Goal: Navigation & Orientation: Find specific page/section

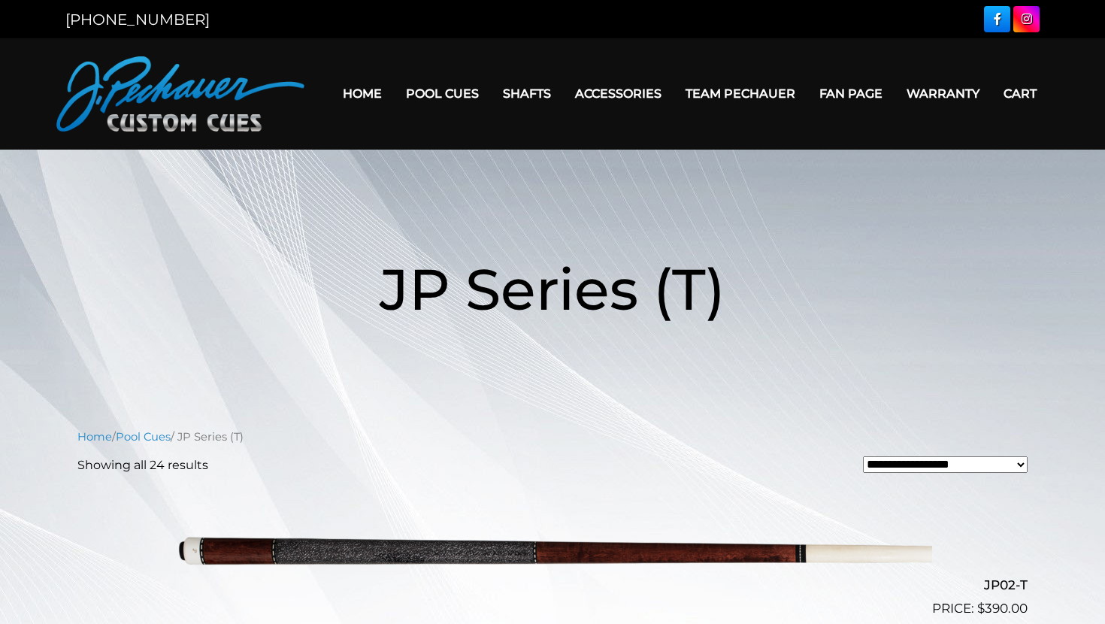
scroll to position [22, 0]
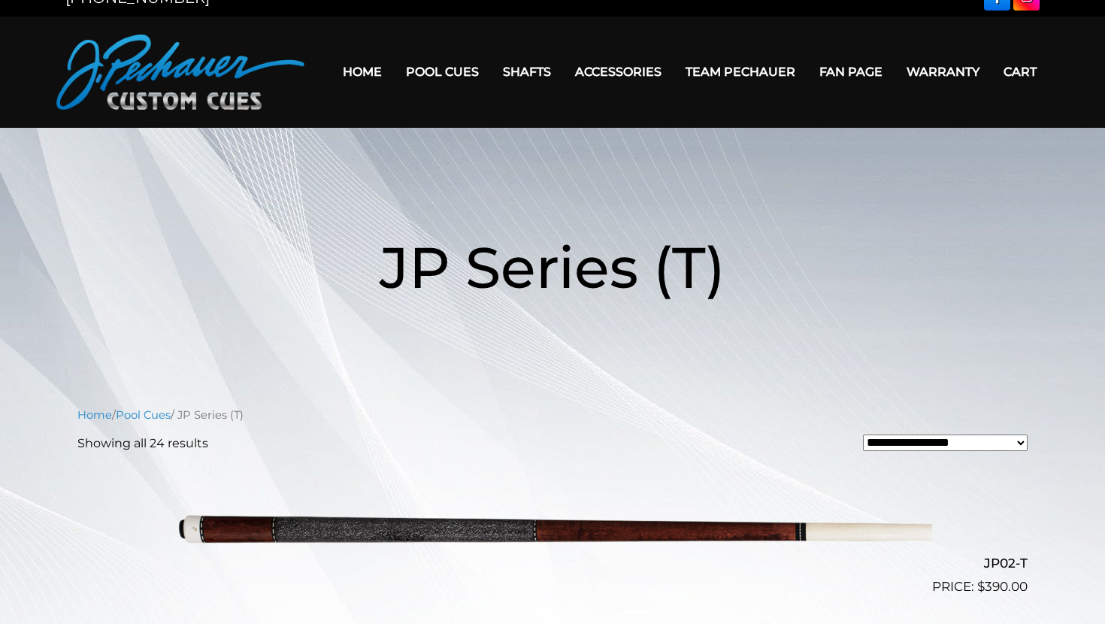
click at [833, 68] on link "Fan Page" at bounding box center [851, 72] width 87 height 38
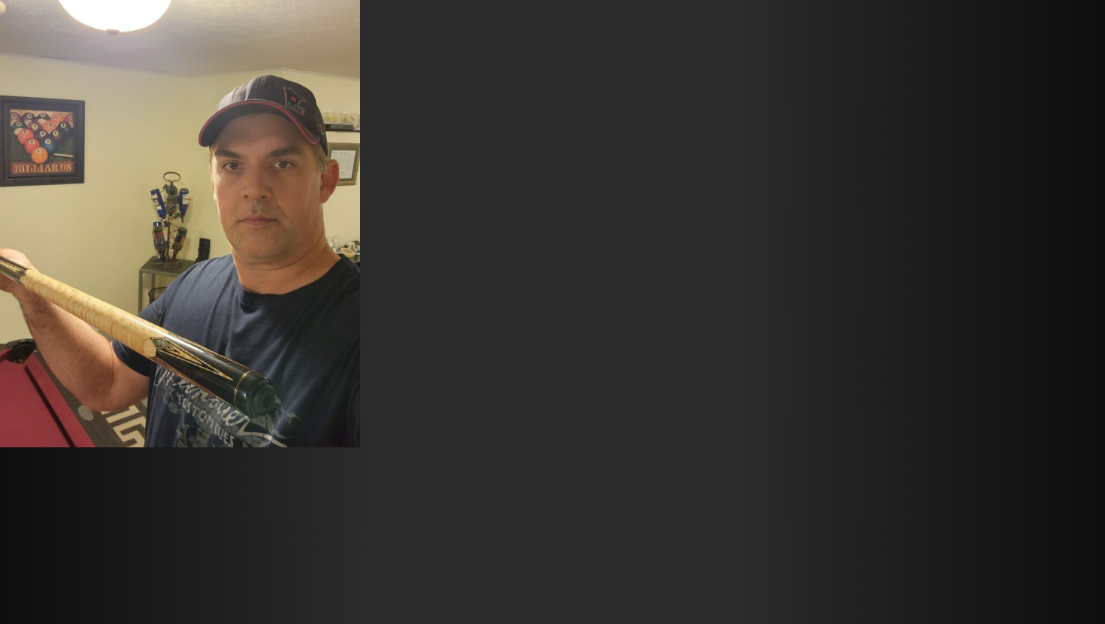
scroll to position [13977, 0]
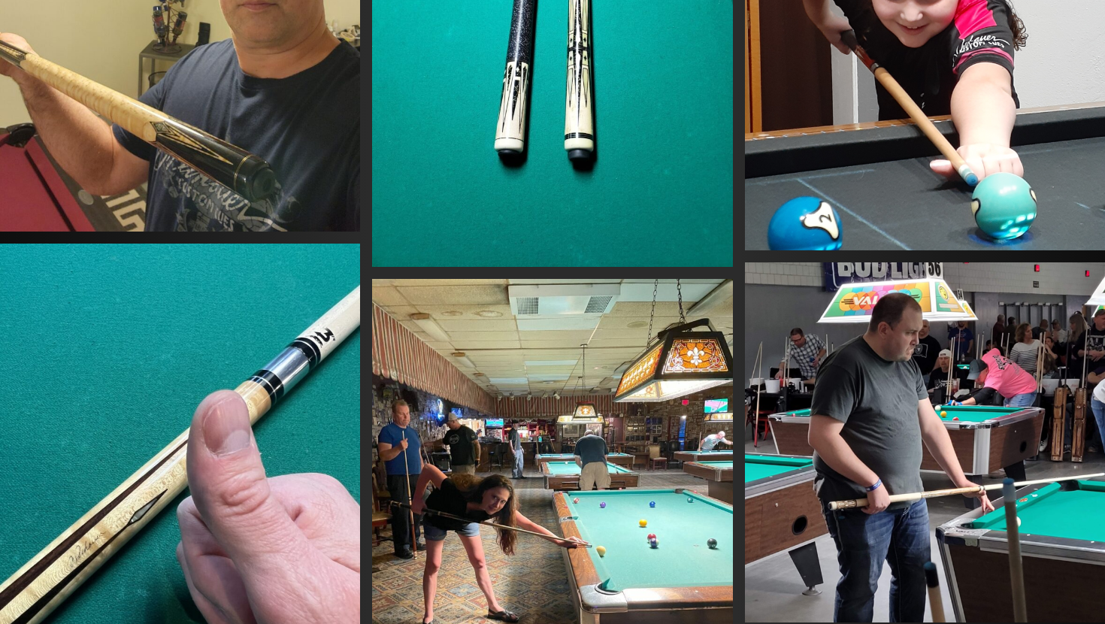
click at [831, 73] on img at bounding box center [925, 69] width 360 height 360
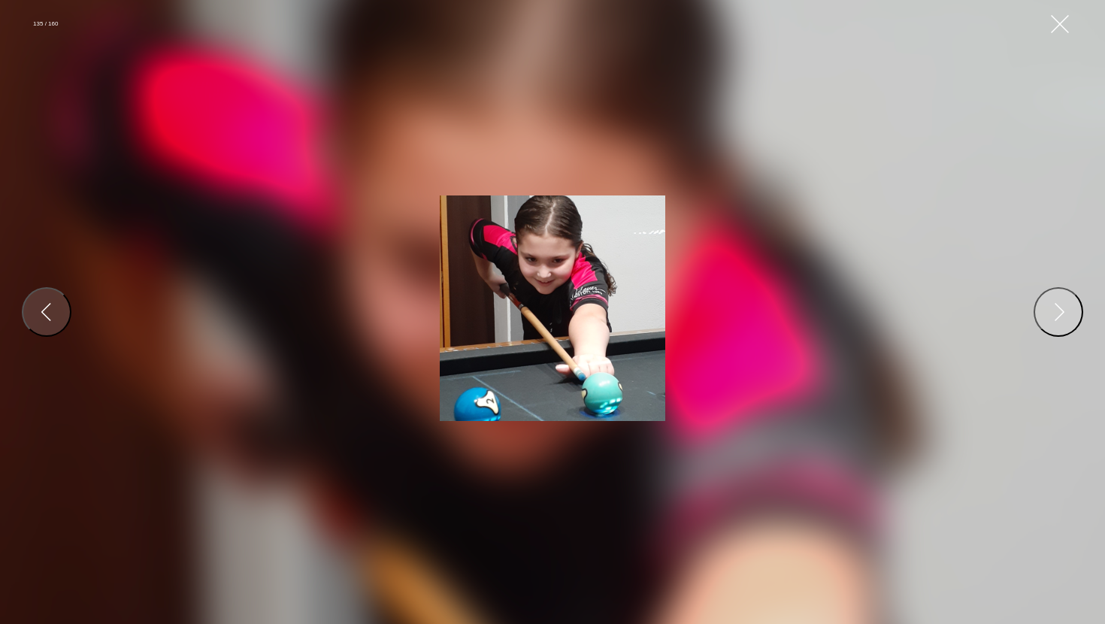
scroll to position [14527, 0]
click at [1067, 21] on button "Close Gallery" at bounding box center [1060, 24] width 27 height 27
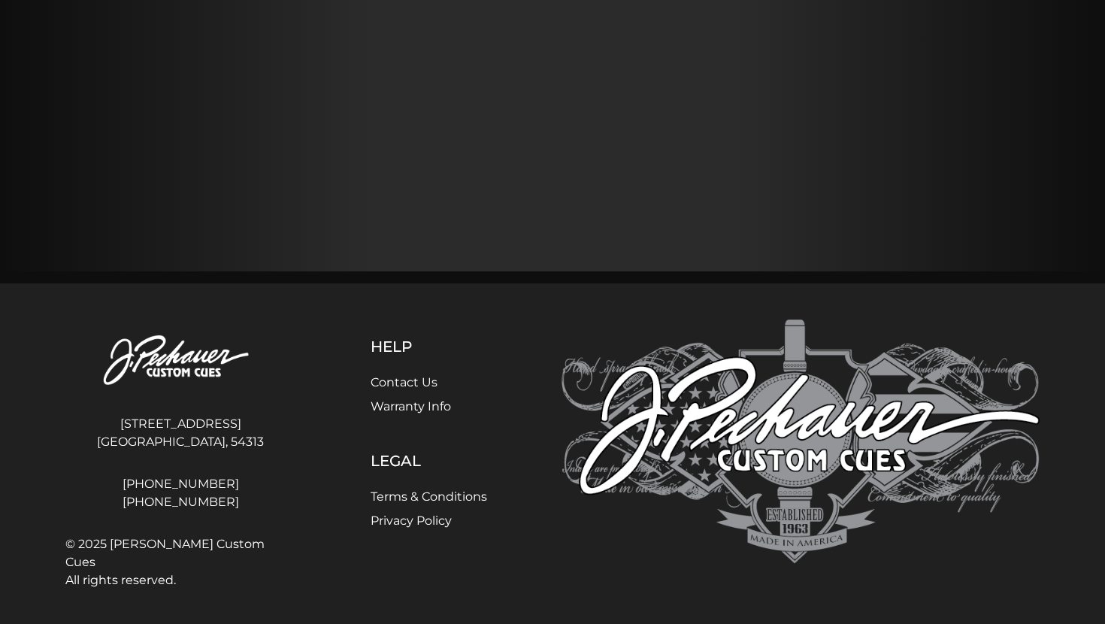
scroll to position [23263, 0]
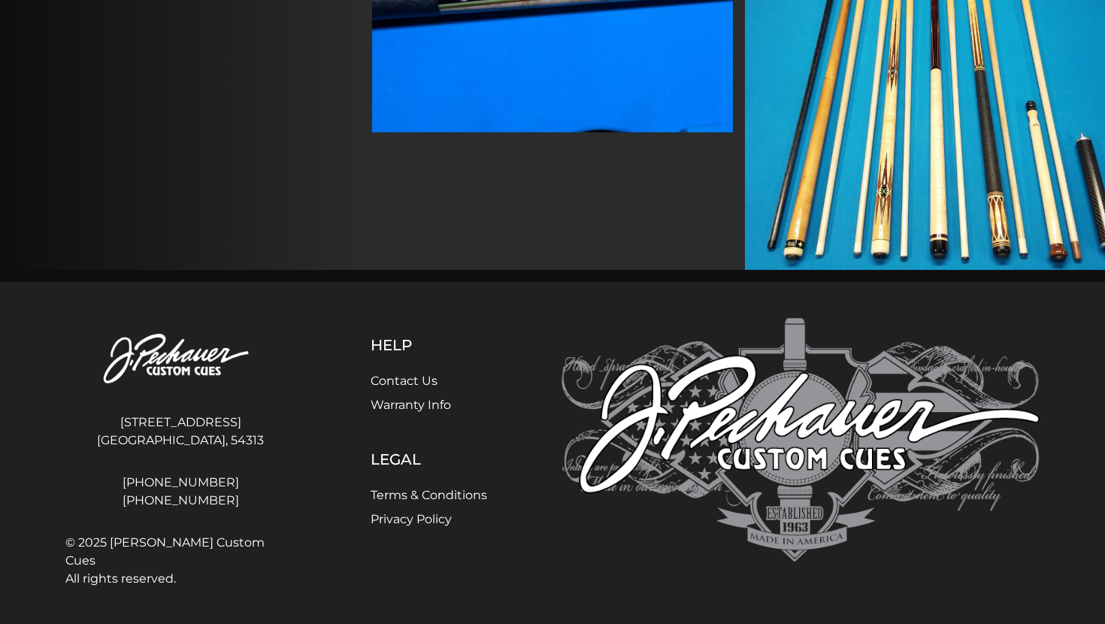
click at [155, 353] on img at bounding box center [180, 359] width 230 height 83
